Goal: Find specific page/section: Find specific page/section

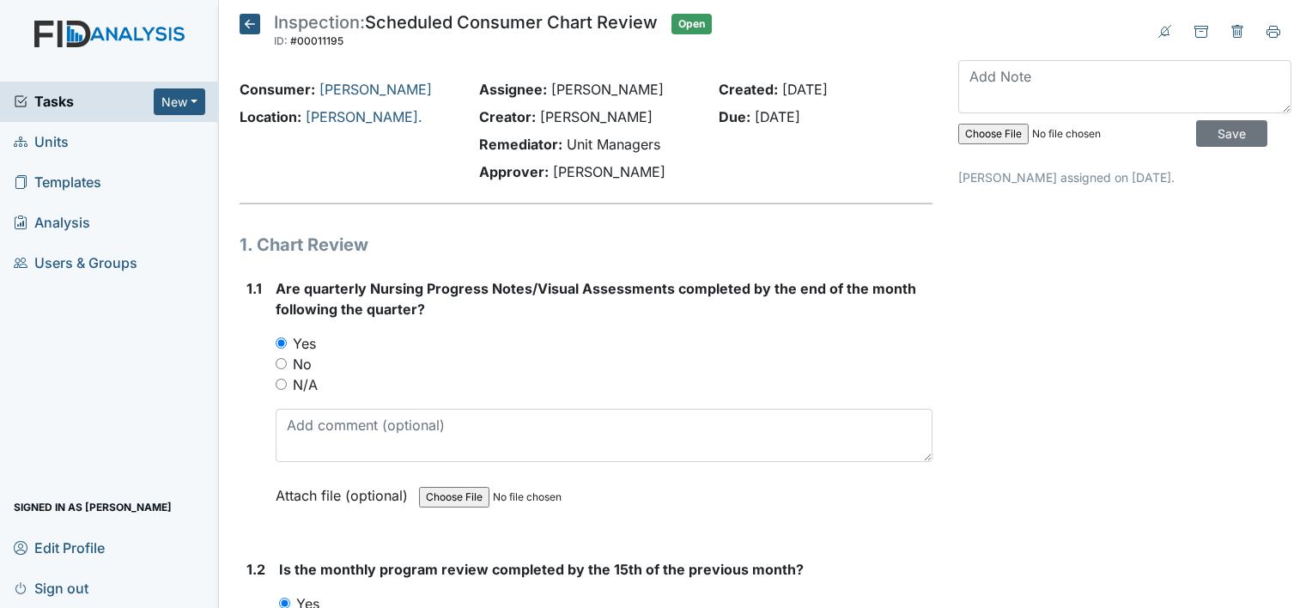
scroll to position [1975, 0]
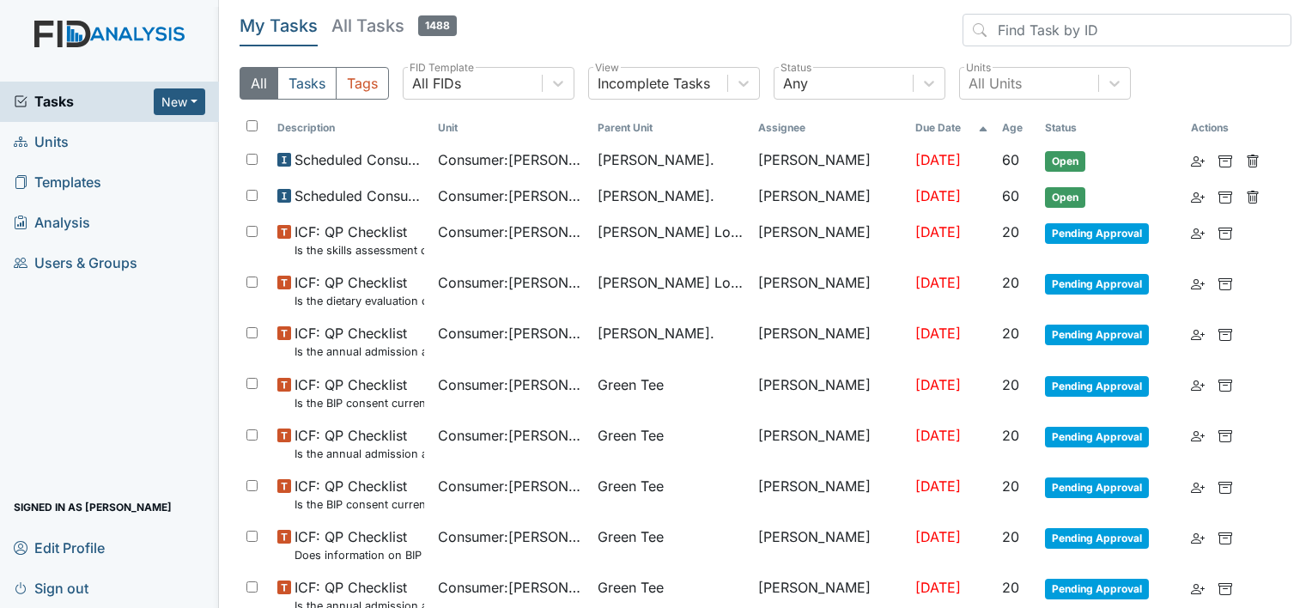
click at [23, 143] on icon at bounding box center [21, 142] width 14 height 14
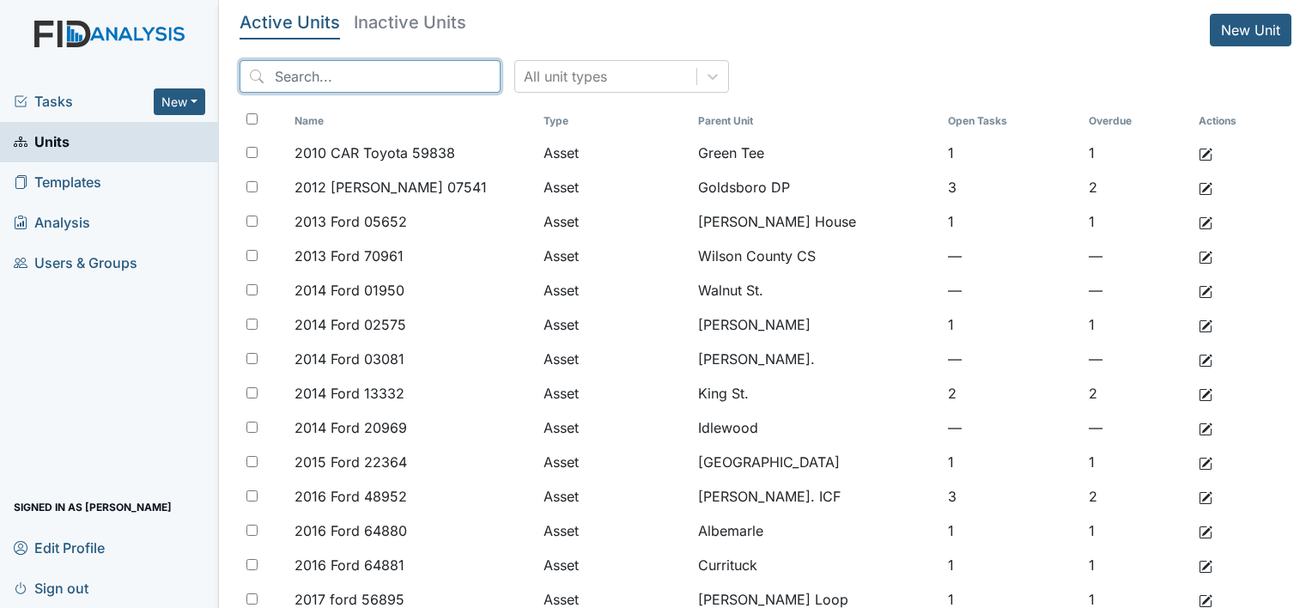
click at [323, 72] on input "search" at bounding box center [370, 76] width 261 height 33
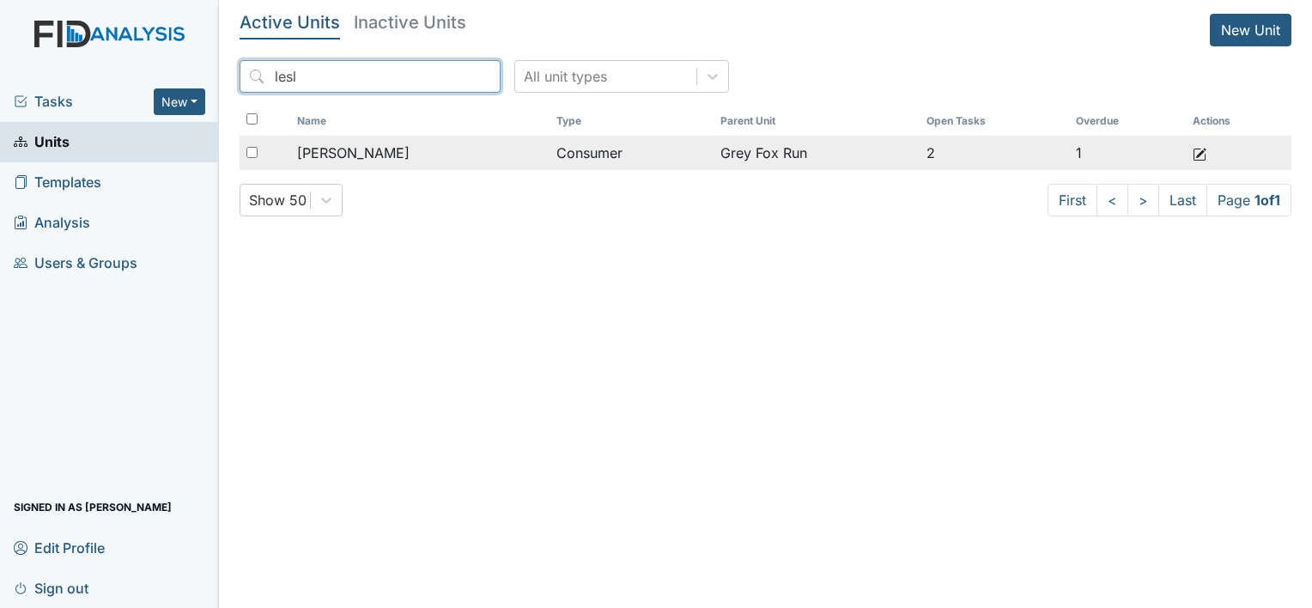
type input "lesl"
click at [398, 154] on div "[PERSON_NAME]" at bounding box center [420, 153] width 246 height 21
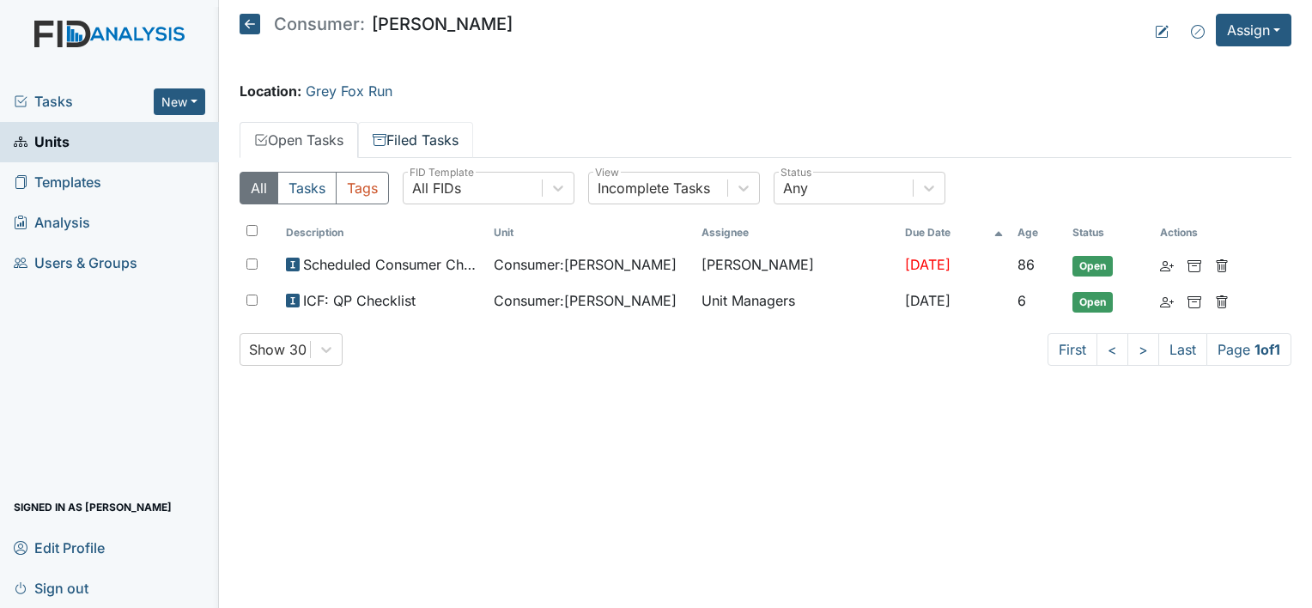
click at [412, 134] on link "Filed Tasks" at bounding box center [415, 140] width 115 height 36
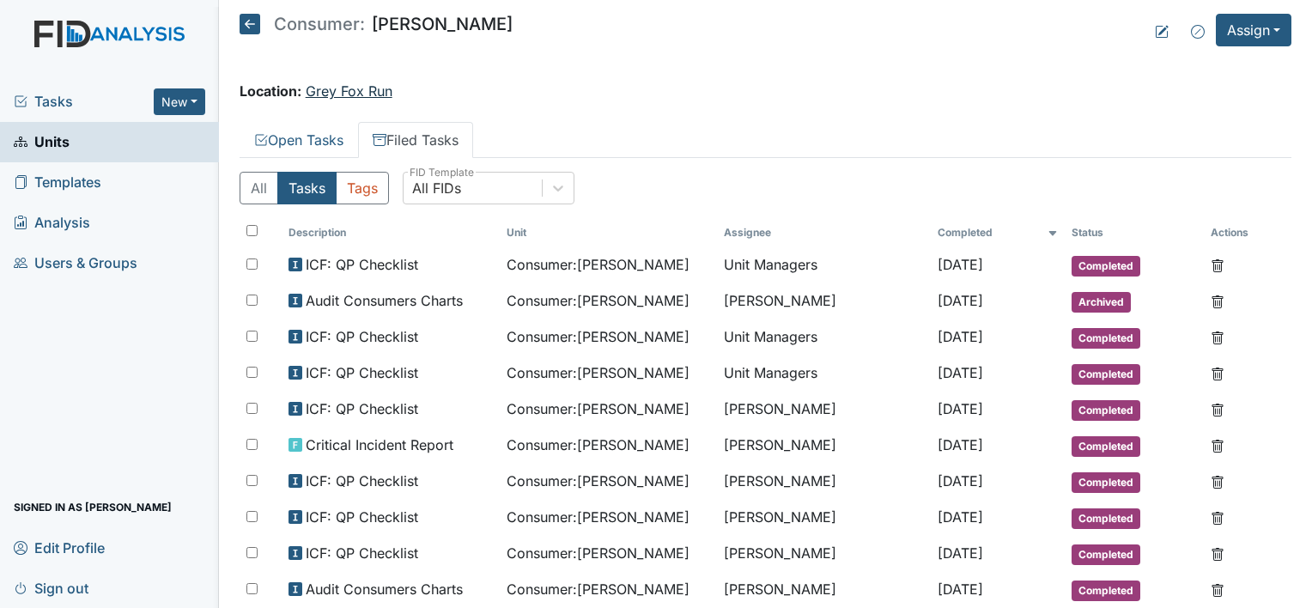
click at [322, 86] on link "Grey Fox Run" at bounding box center [349, 90] width 87 height 17
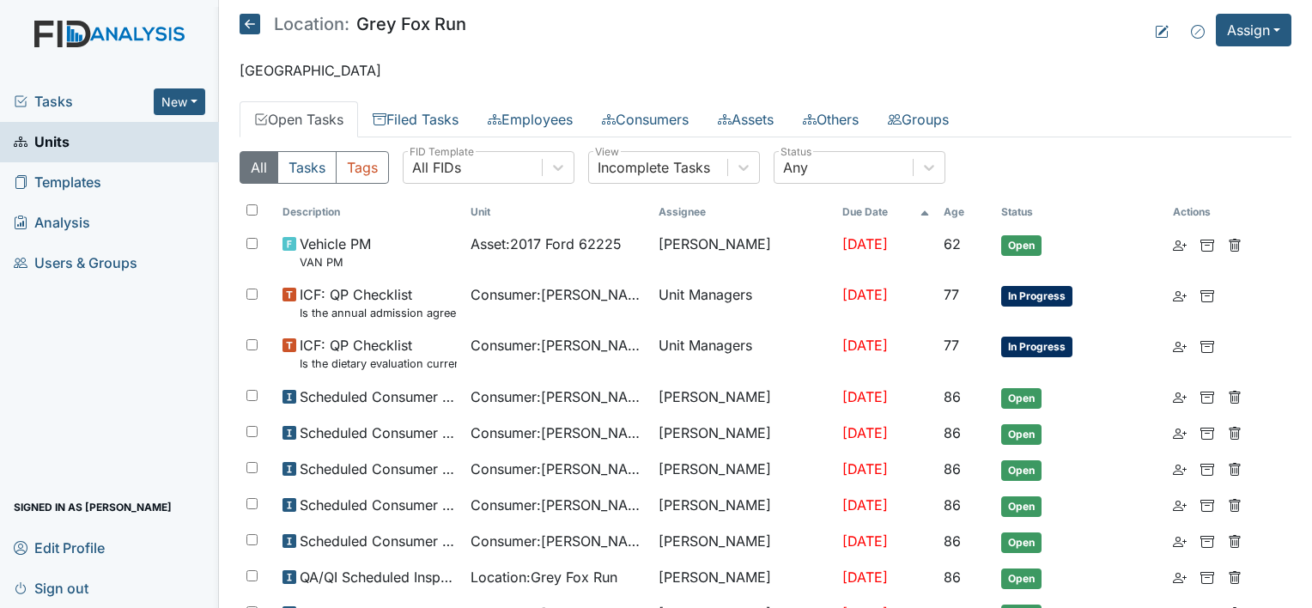
click at [415, 23] on h5 "Location: Grey Fox Run" at bounding box center [353, 24] width 227 height 21
click at [244, 21] on icon at bounding box center [250, 24] width 21 height 21
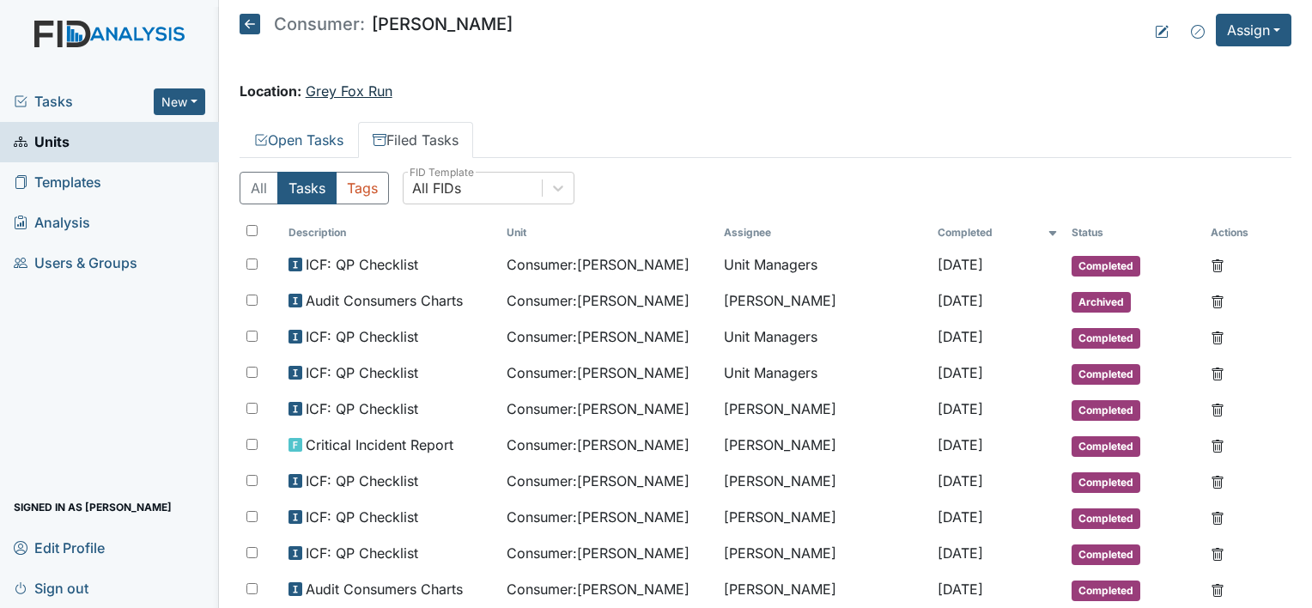
click at [341, 89] on link "Grey Fox Run" at bounding box center [349, 90] width 87 height 17
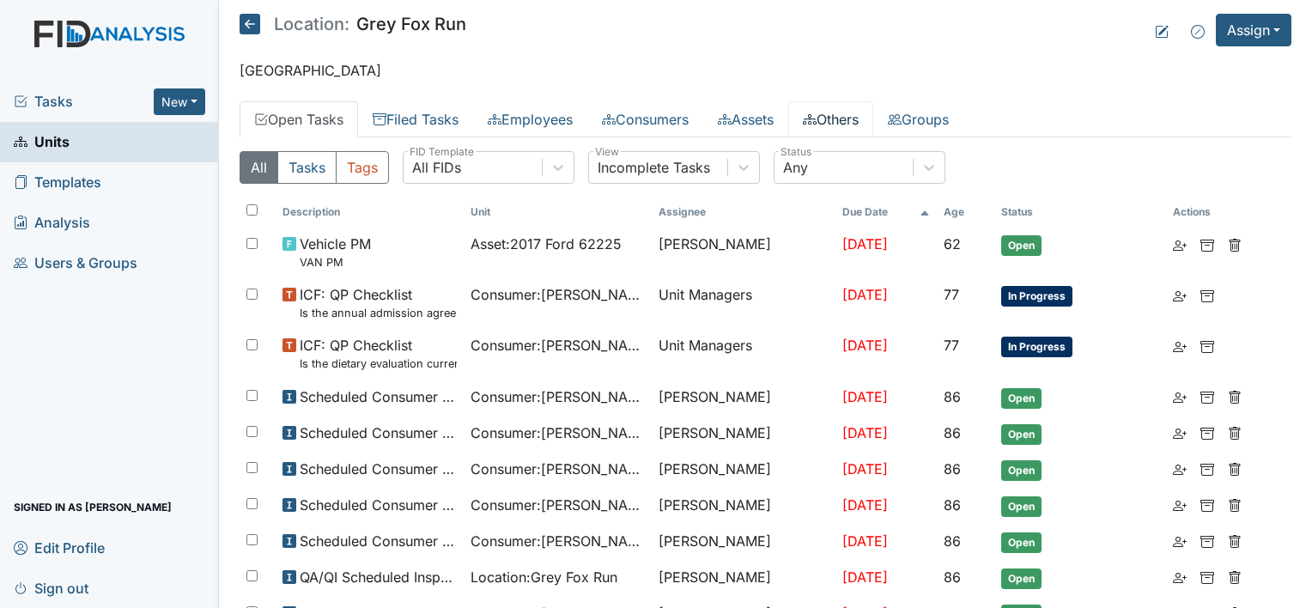
click at [864, 123] on link "Others" at bounding box center [830, 119] width 85 height 36
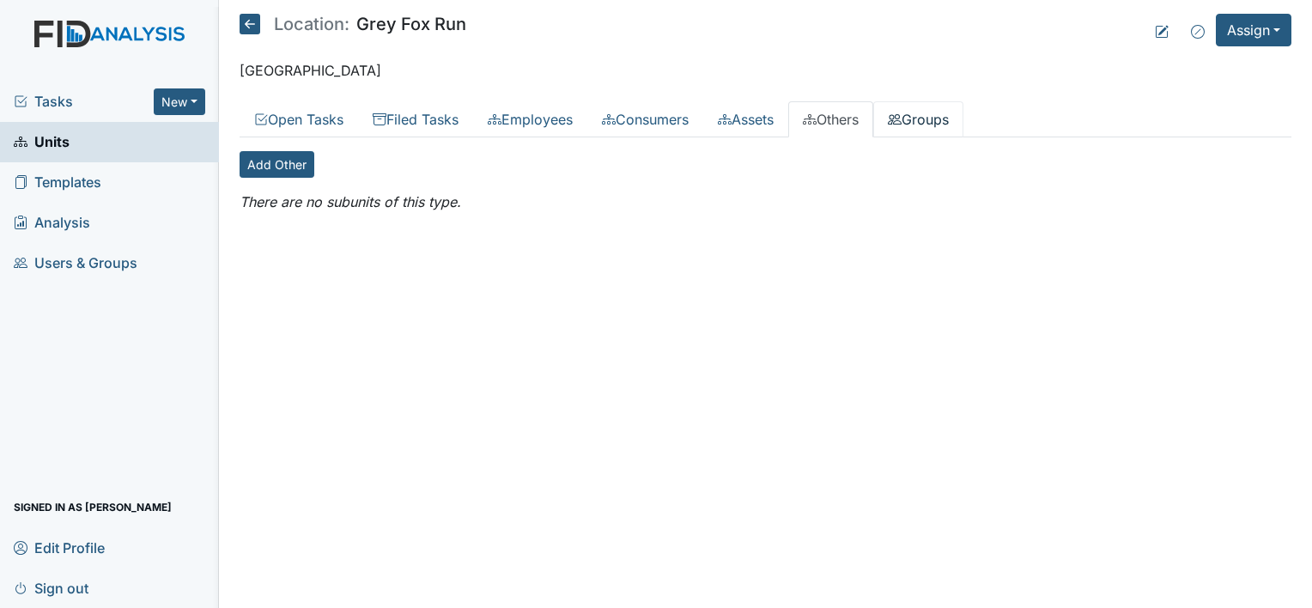
click at [961, 118] on link "Groups" at bounding box center [918, 119] width 90 height 36
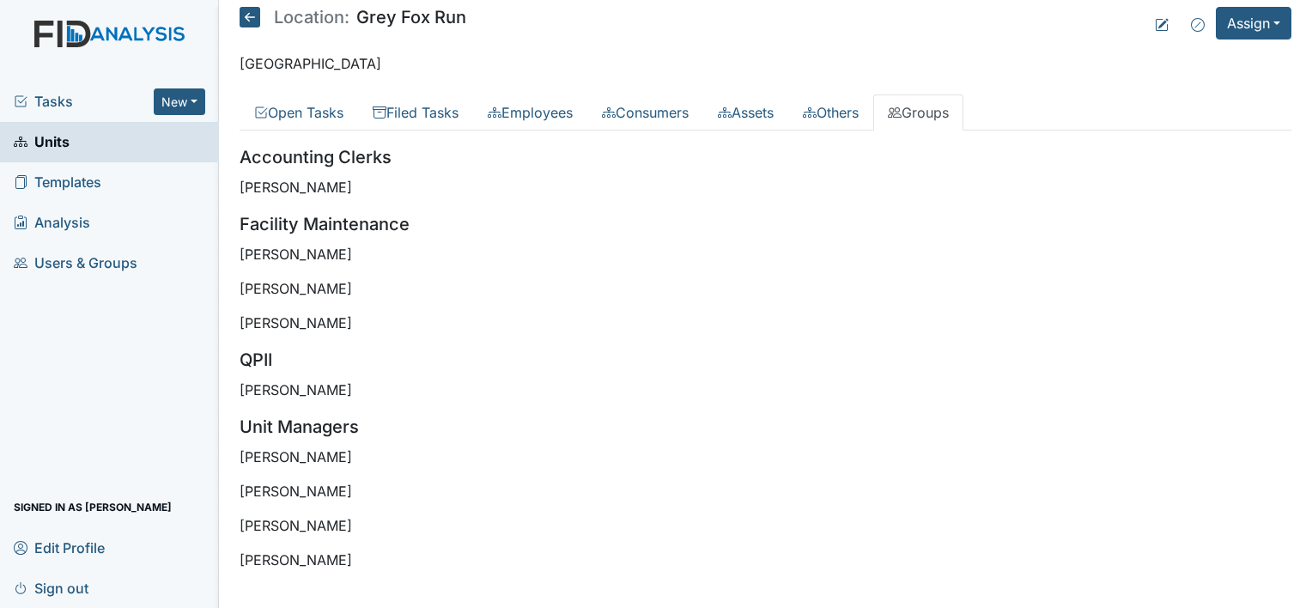
scroll to position [9, 0]
